Goal: Task Accomplishment & Management: Manage account settings

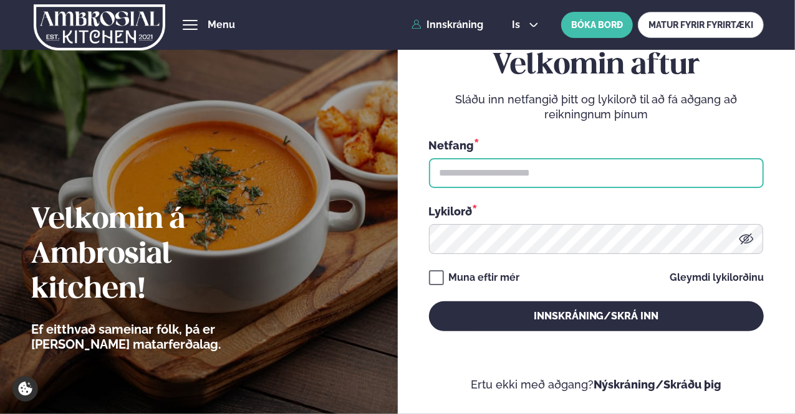
click at [512, 165] on input "text" at bounding box center [596, 173] width 335 height 30
type input "**********"
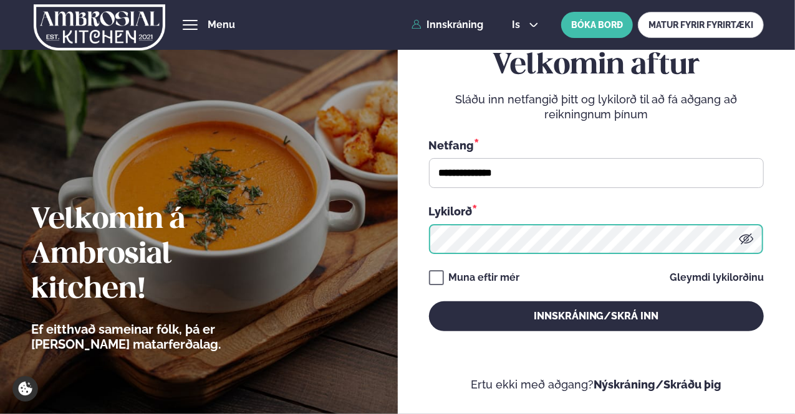
click at [429, 302] on button "Innskráning/Skrá inn" at bounding box center [596, 317] width 335 height 30
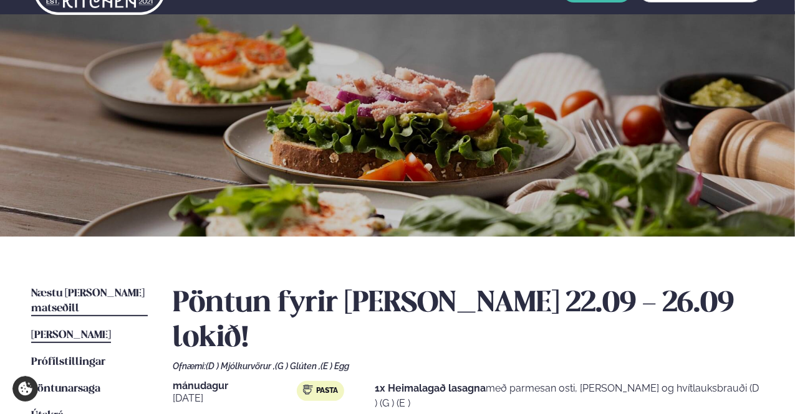
click at [103, 292] on span "Næstu [PERSON_NAME] matseðill" at bounding box center [87, 302] width 113 height 26
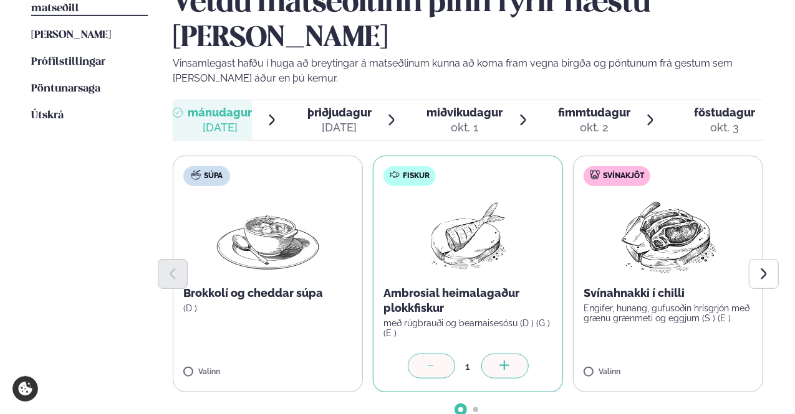
scroll to position [403, 0]
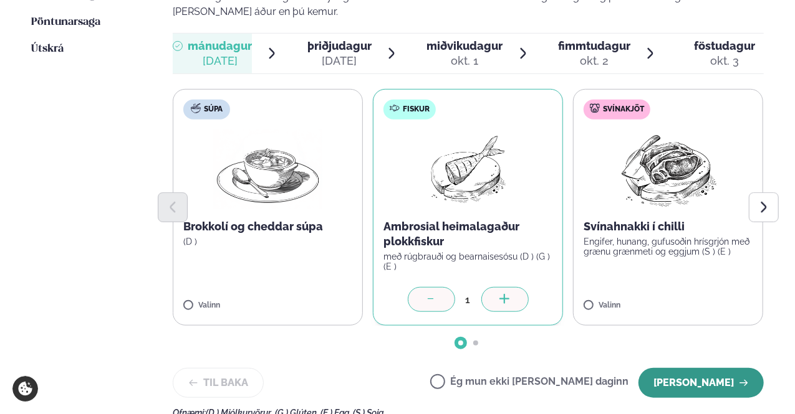
click at [698, 368] on button "[PERSON_NAME]" at bounding box center [700, 383] width 125 height 30
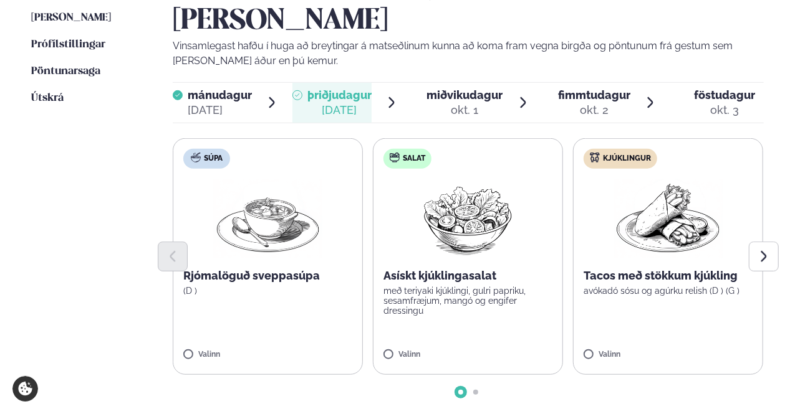
scroll to position [349, 0]
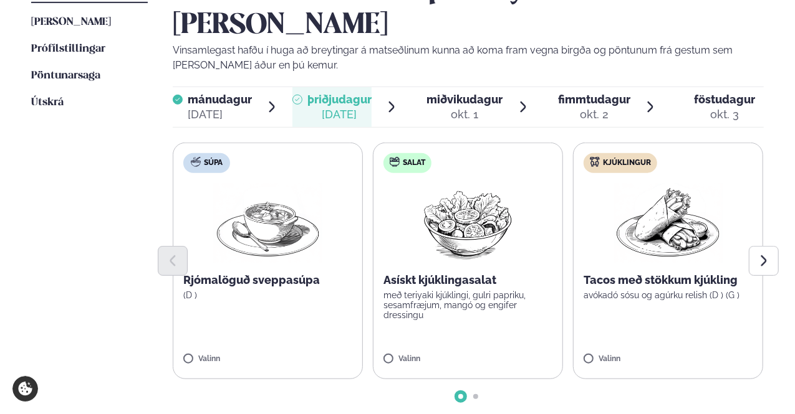
click at [467, 107] on div "okt. 1" at bounding box center [464, 114] width 76 height 15
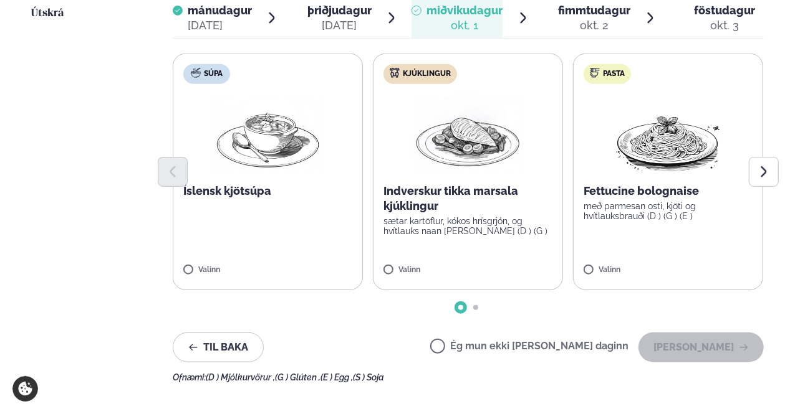
scroll to position [439, 0]
click at [479, 341] on label "Ég mun ekki [PERSON_NAME] daginn" at bounding box center [529, 347] width 198 height 13
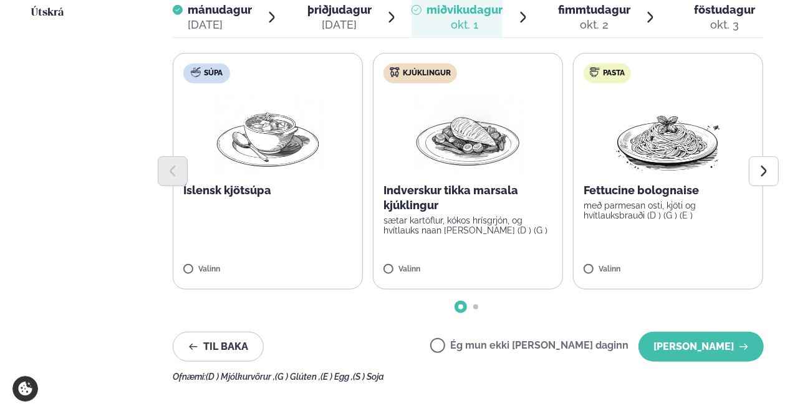
scroll to position [277, 0]
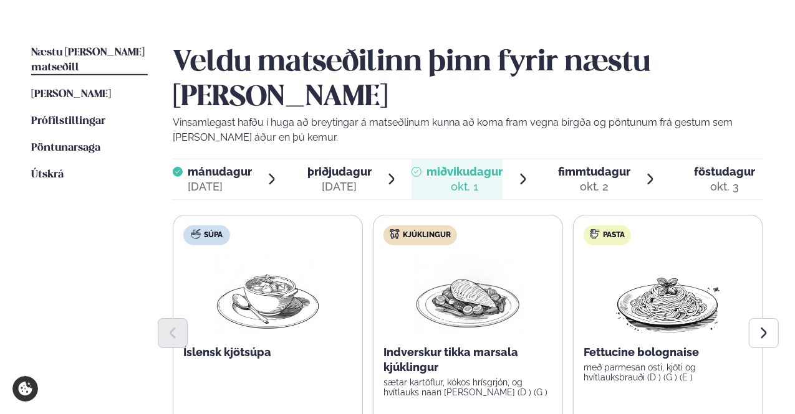
click at [586, 165] on span "fimmtudagur" at bounding box center [594, 171] width 72 height 13
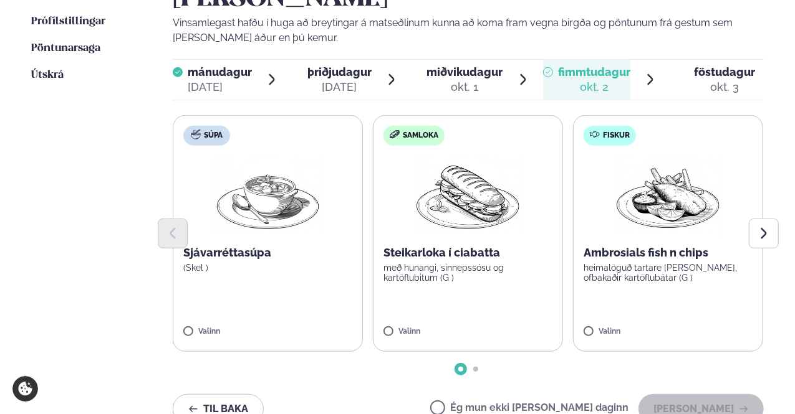
scroll to position [377, 0]
click at [704, 79] on div "okt. 3" at bounding box center [724, 86] width 61 height 15
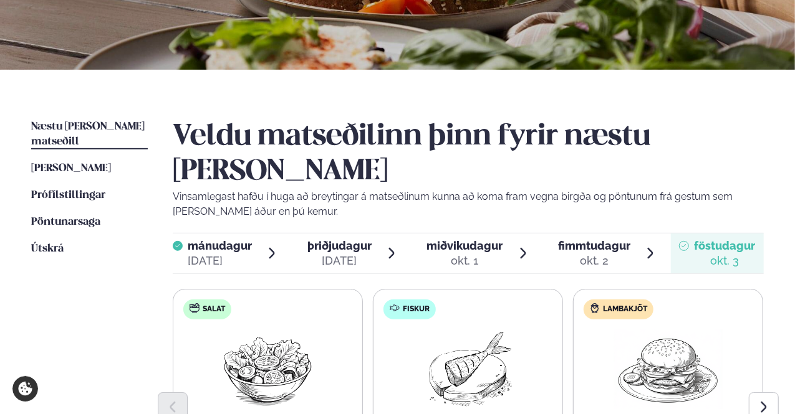
scroll to position [0, 0]
